Goal: Transaction & Acquisition: Purchase product/service

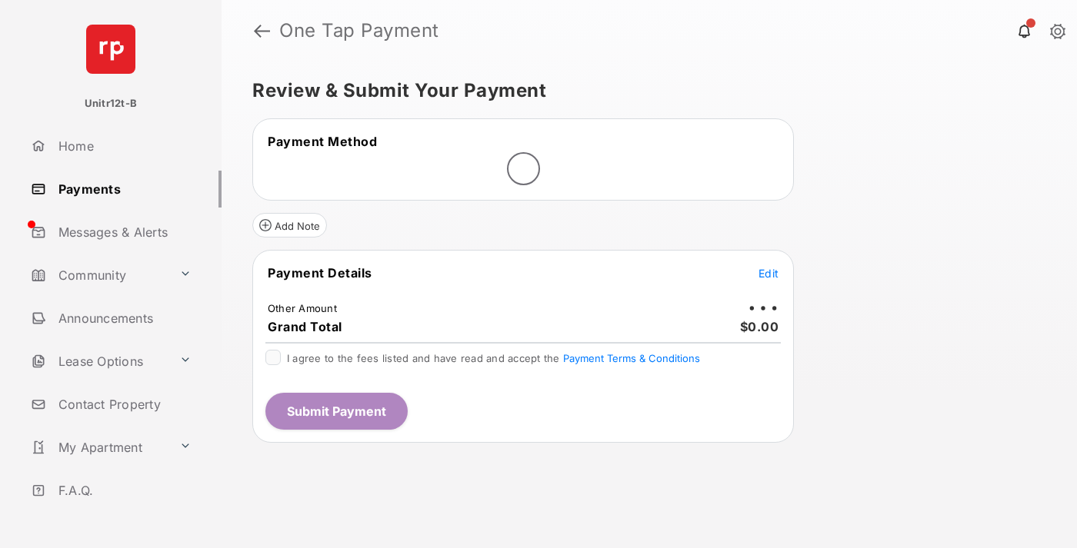
click at [768, 273] on span "Edit" at bounding box center [768, 273] width 20 height 13
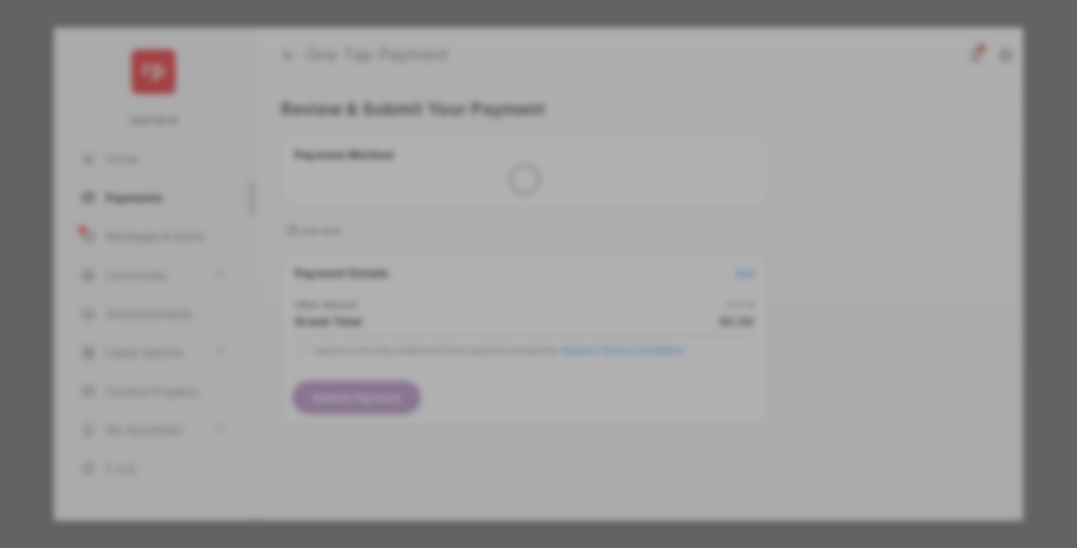
click at [510, 248] on div "Other Amount" at bounding box center [509, 261] width 249 height 26
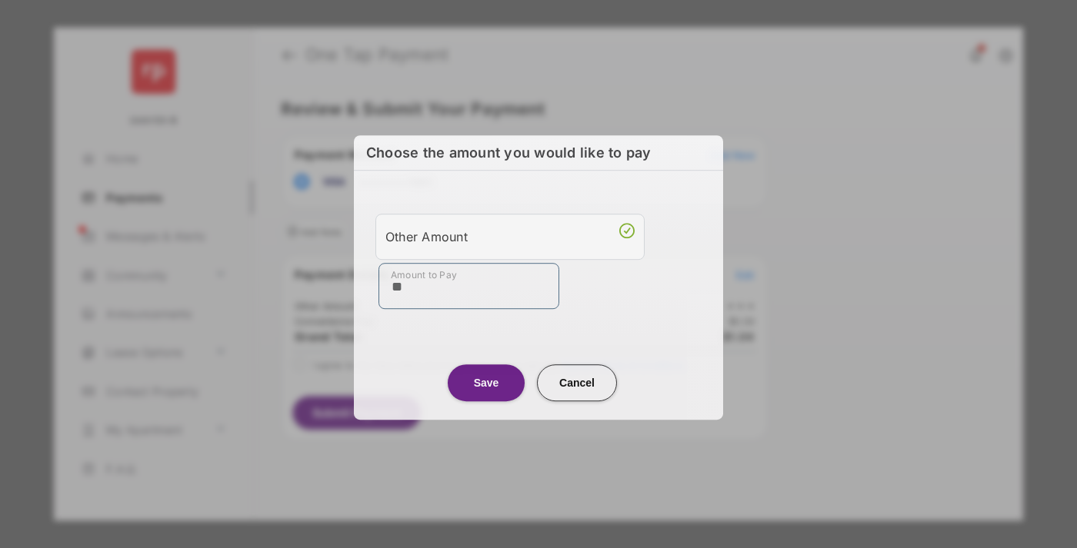
type input "**"
click at [486, 381] on button "Save" at bounding box center [486, 383] width 77 height 37
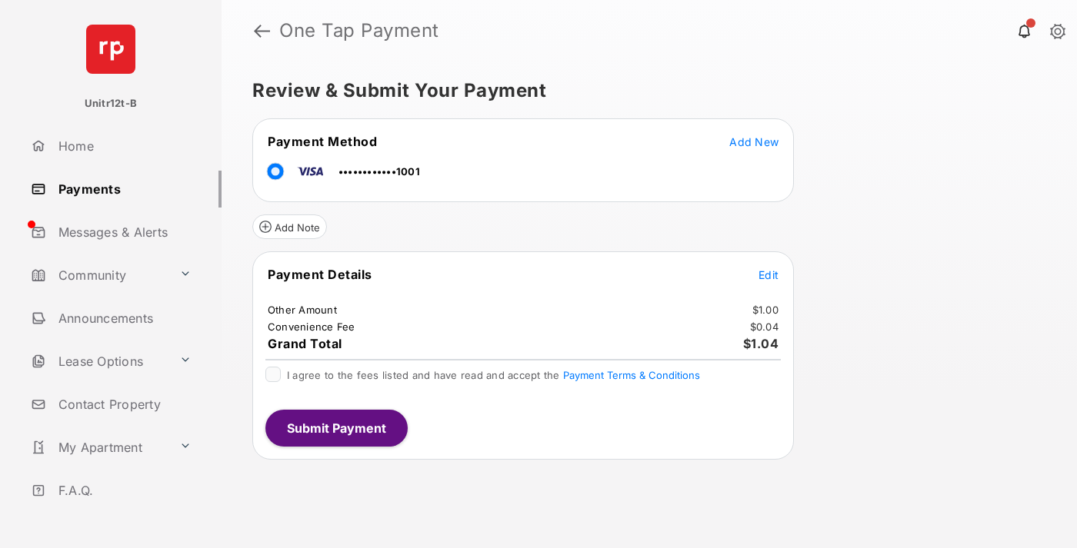
click at [768, 275] on span "Edit" at bounding box center [768, 274] width 20 height 13
click at [335, 428] on button "Submit Payment" at bounding box center [336, 428] width 142 height 37
